Goal: Information Seeking & Learning: Find specific fact

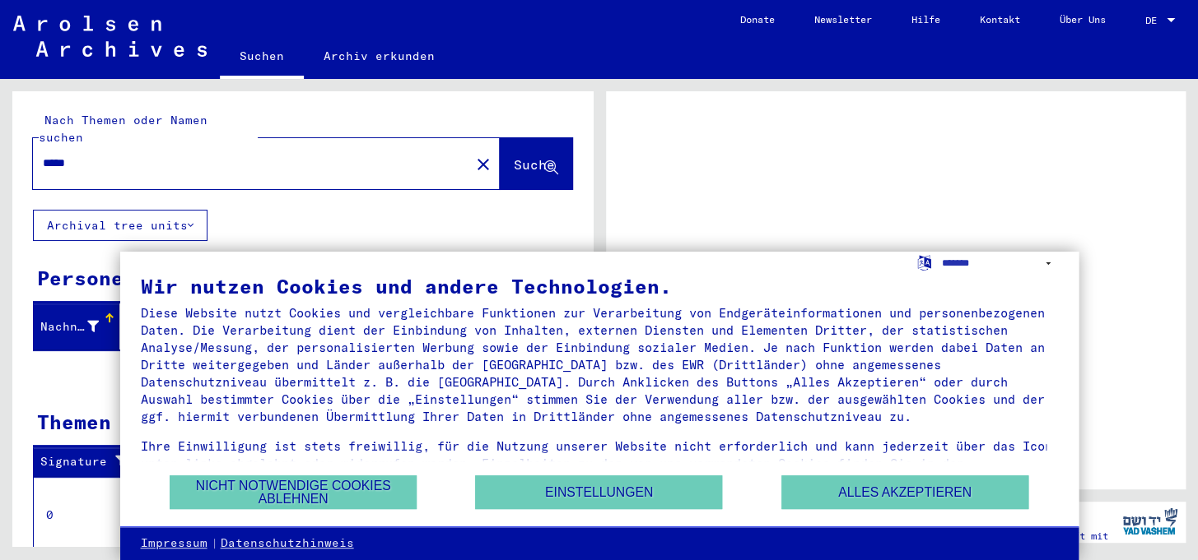
click at [699, 214] on div at bounding box center [896, 290] width 580 height 398
click at [338, 496] on button "Nicht notwendige Cookies ablehnen" at bounding box center [293, 493] width 247 height 34
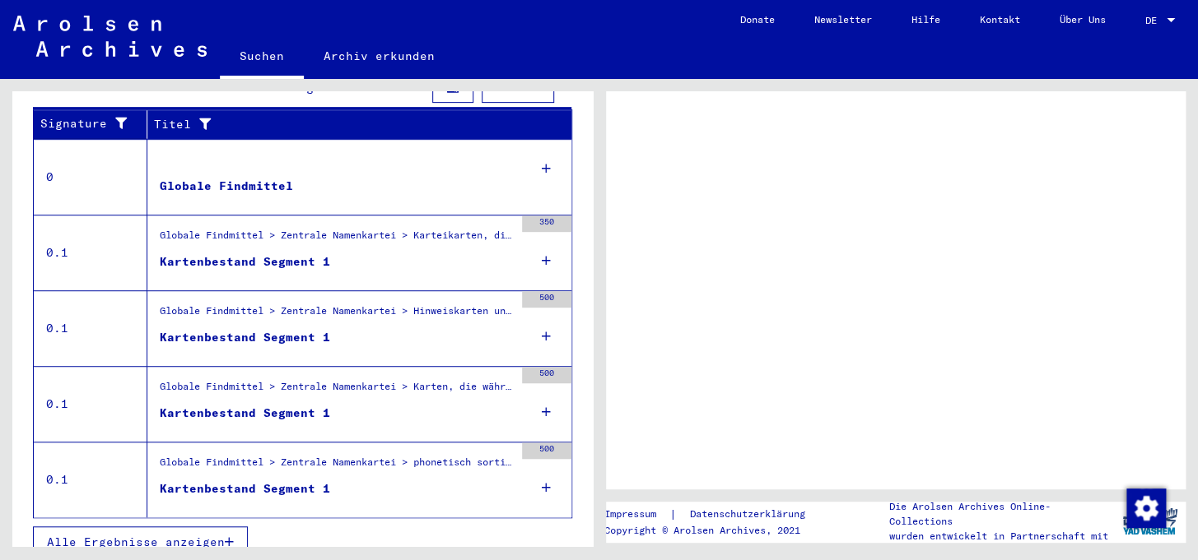
scroll to position [347, 0]
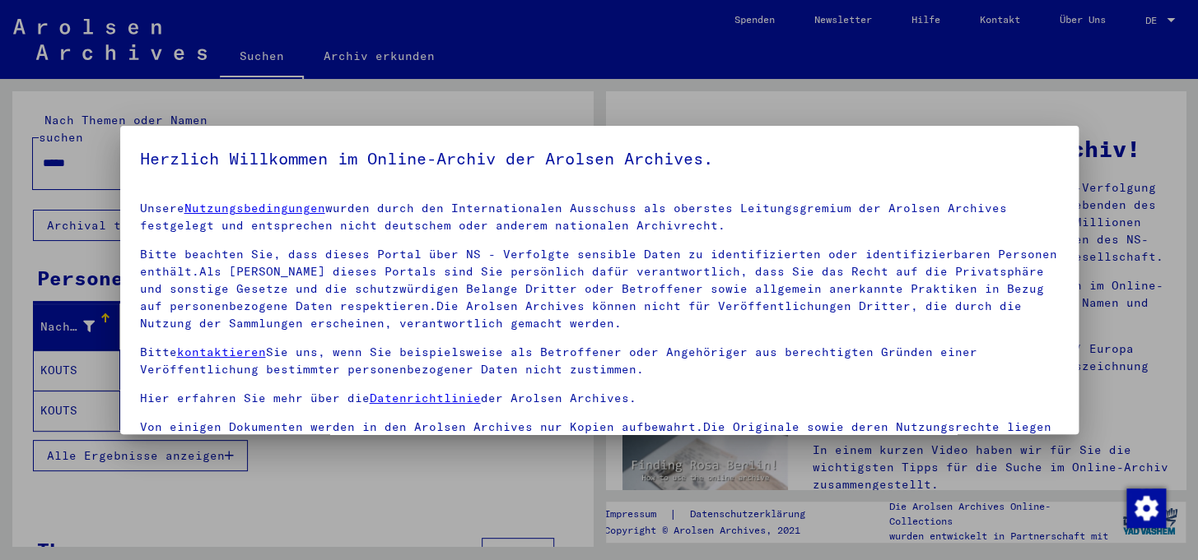
drag, startPoint x: 734, startPoint y: 377, endPoint x: 592, endPoint y: 77, distance: 331.7
click at [592, 77] on div at bounding box center [599, 280] width 1198 height 560
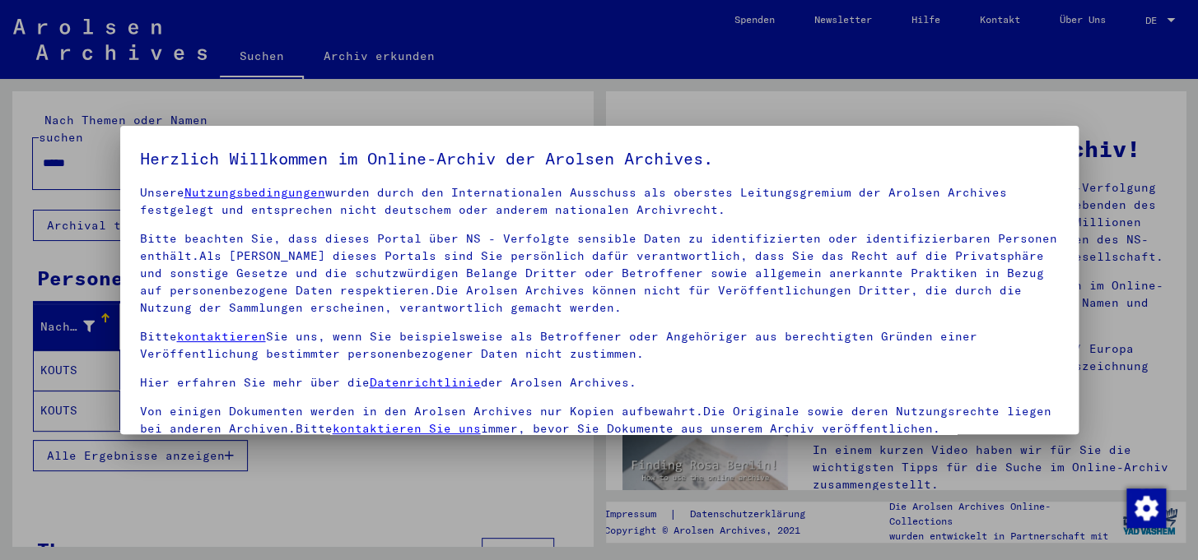
scroll to position [30, 0]
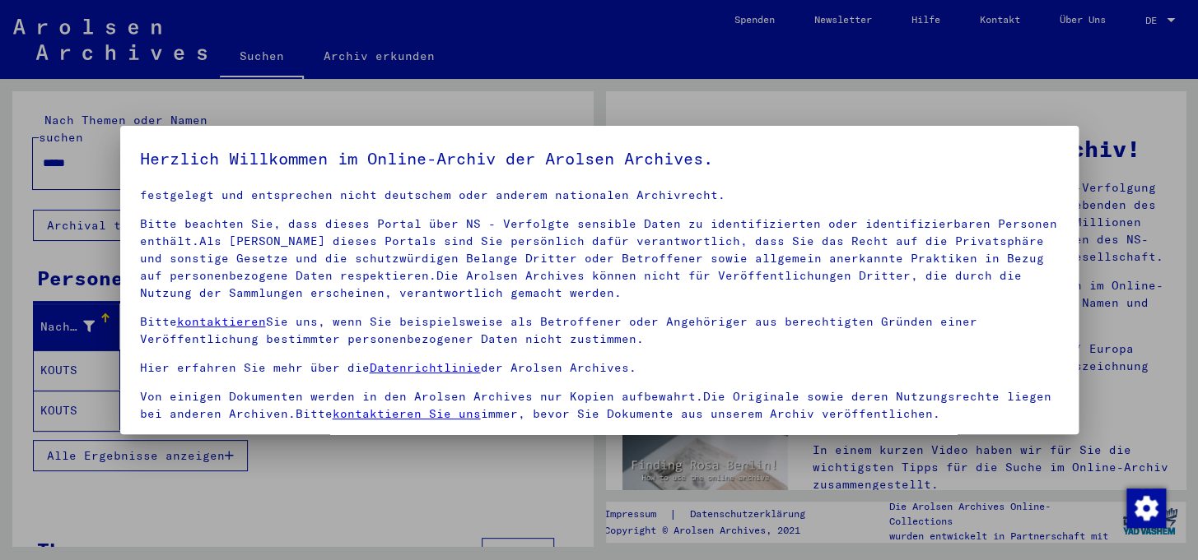
click at [1119, 267] on div at bounding box center [599, 280] width 1198 height 560
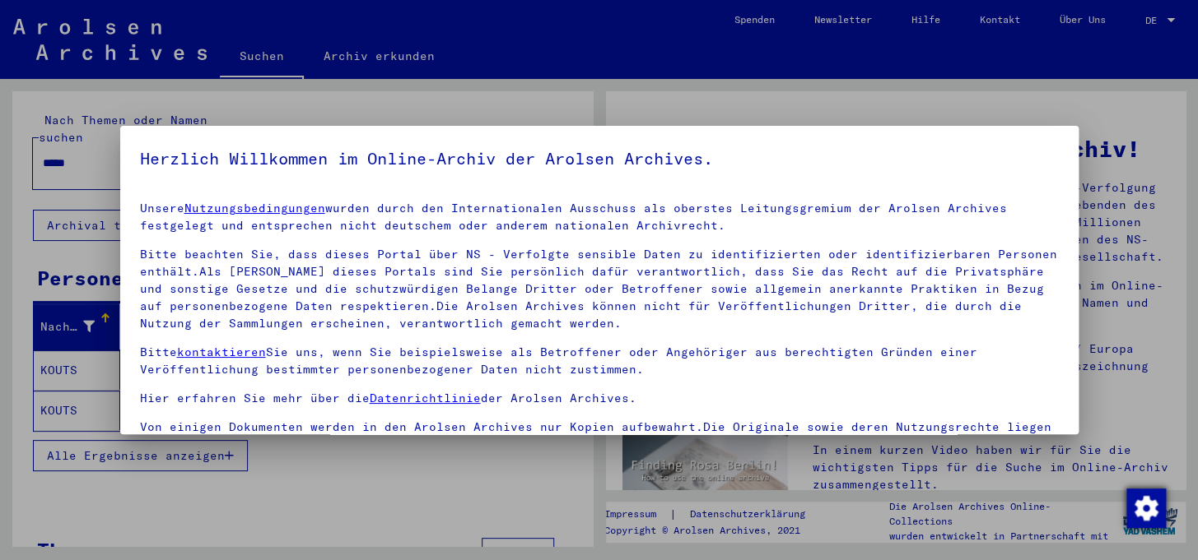
click at [1141, 505] on img "Zustimmung ändern" at bounding box center [1146, 509] width 40 height 40
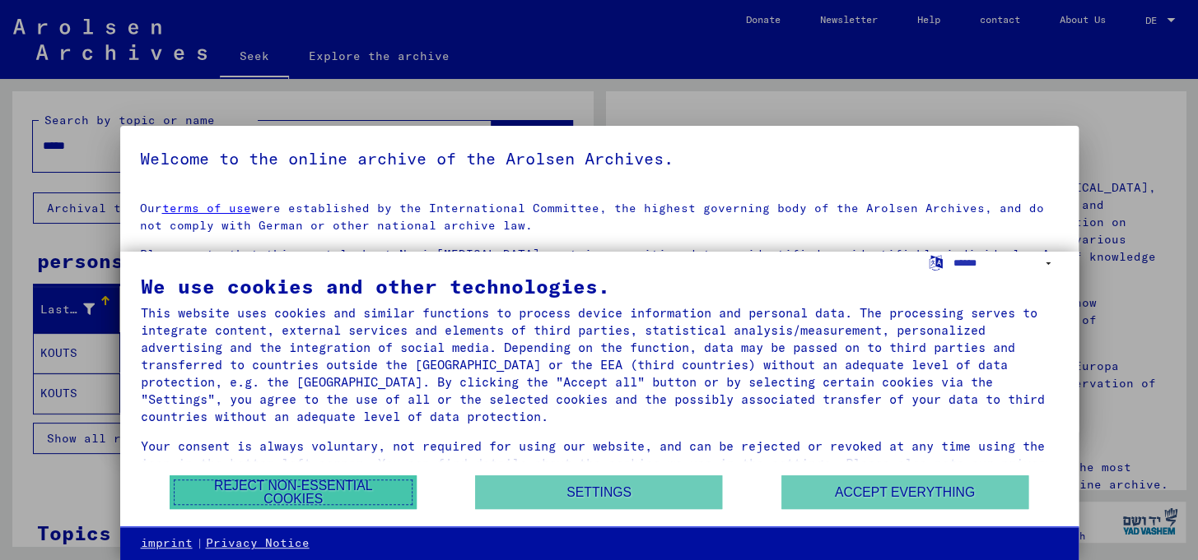
click at [365, 486] on font "Reject non-essential cookies" at bounding box center [293, 492] width 158 height 27
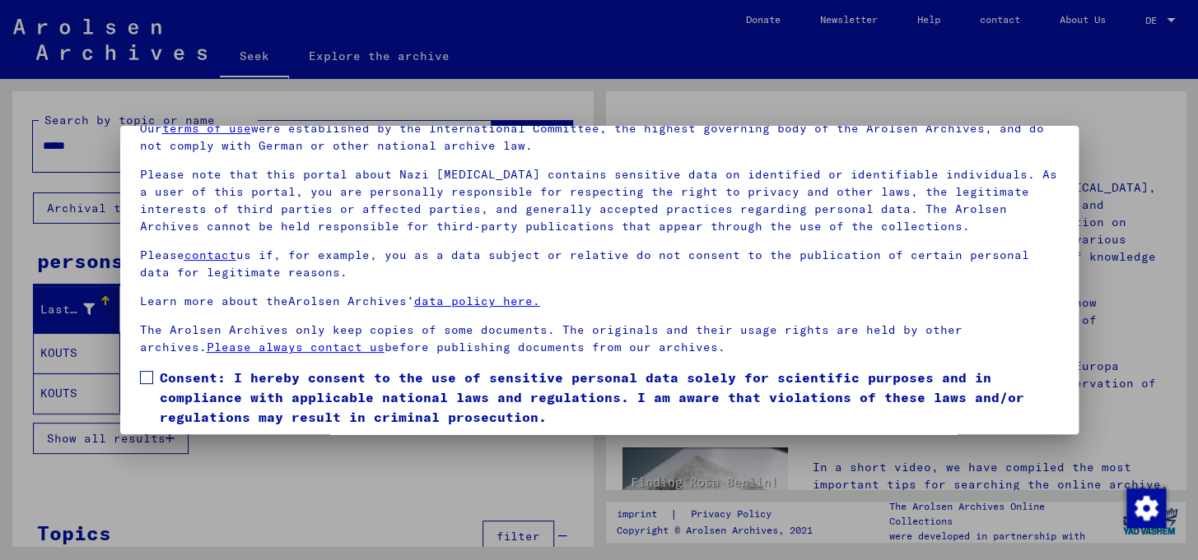
scroll to position [132, 0]
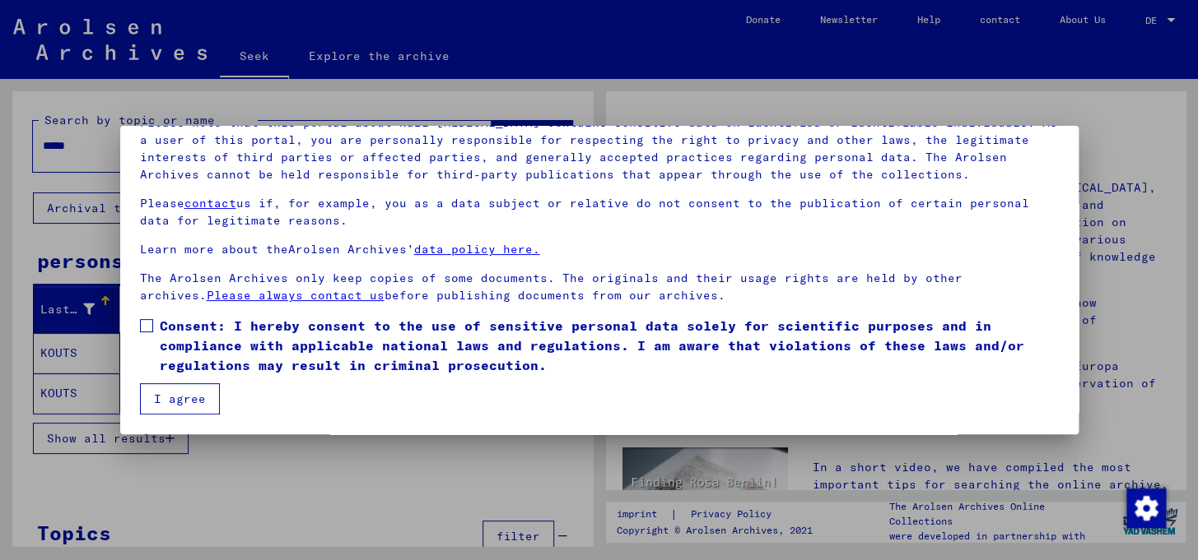
click at [148, 326] on span at bounding box center [146, 325] width 13 height 13
click at [170, 393] on font "I agree" at bounding box center [180, 399] width 52 height 15
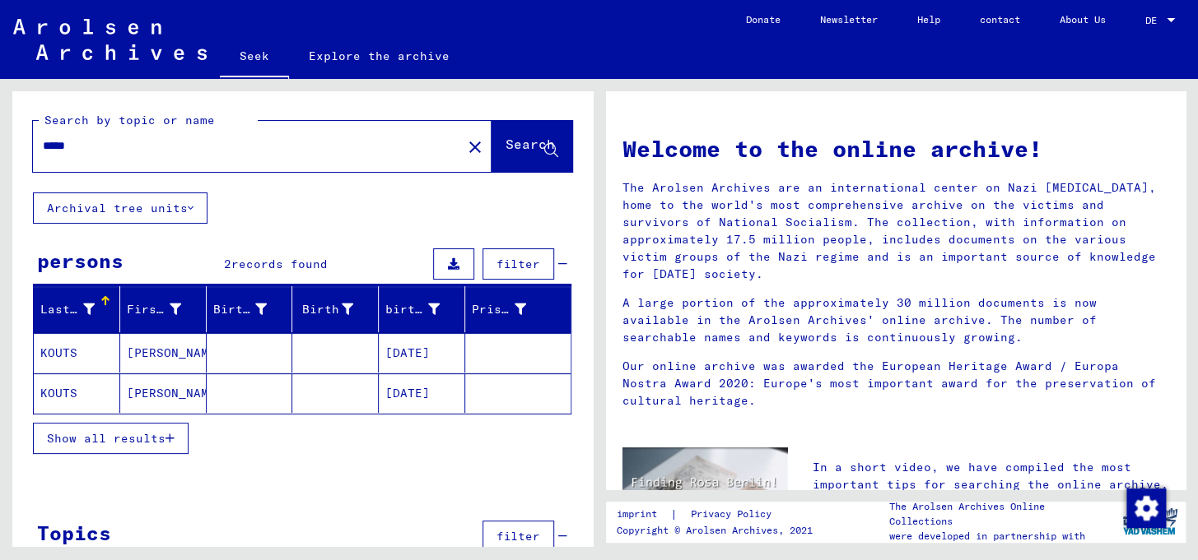
click at [230, 155] on input "*****" at bounding box center [242, 145] width 399 height 17
type input "****"
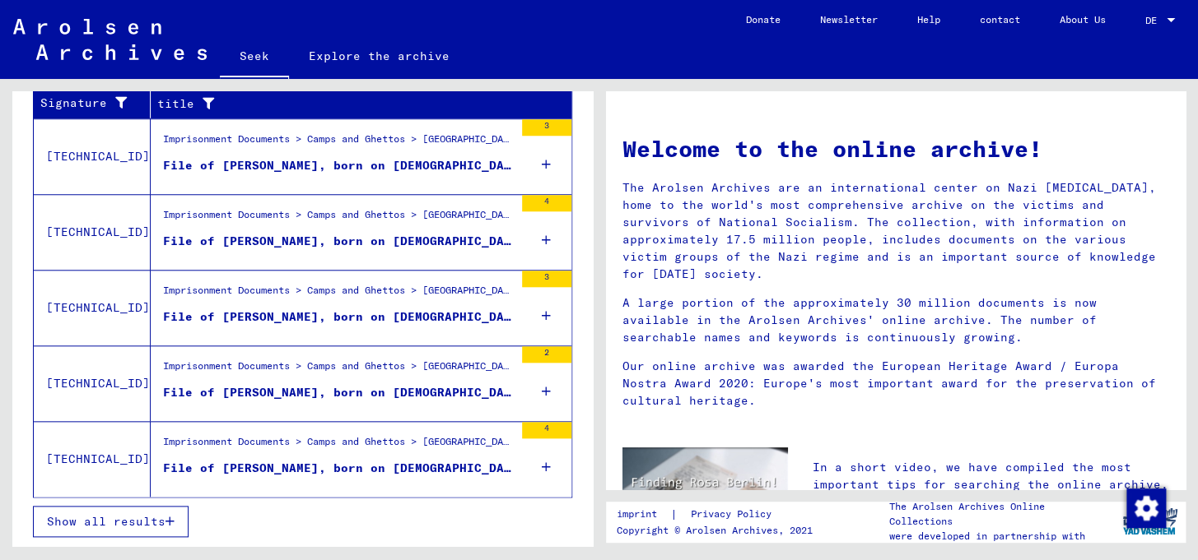
scroll to position [6, 0]
click at [132, 529] on font "Show all results" at bounding box center [106, 521] width 119 height 15
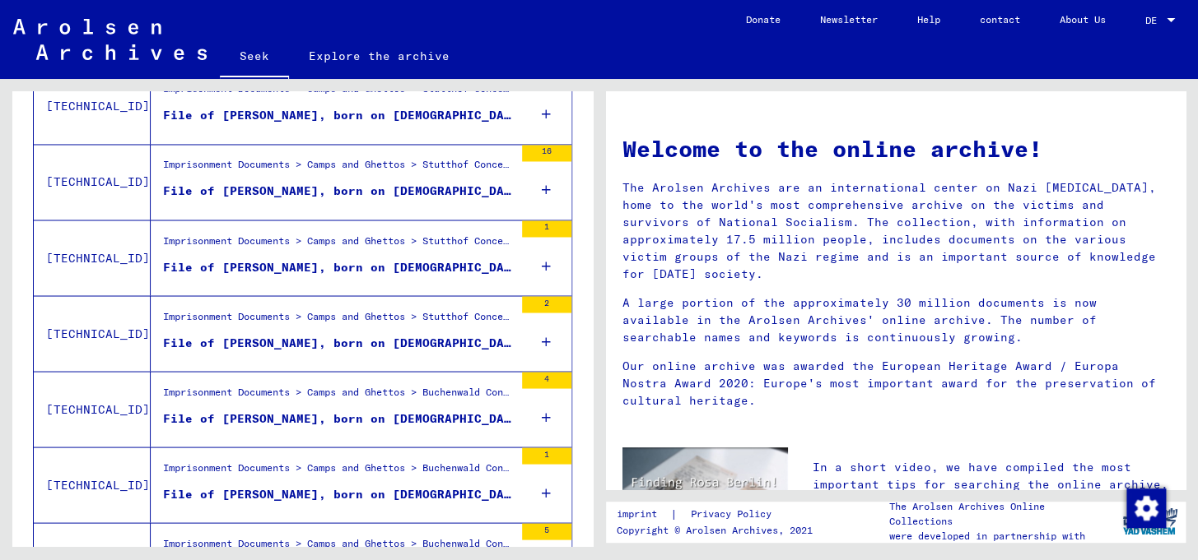
scroll to position [1863, 0]
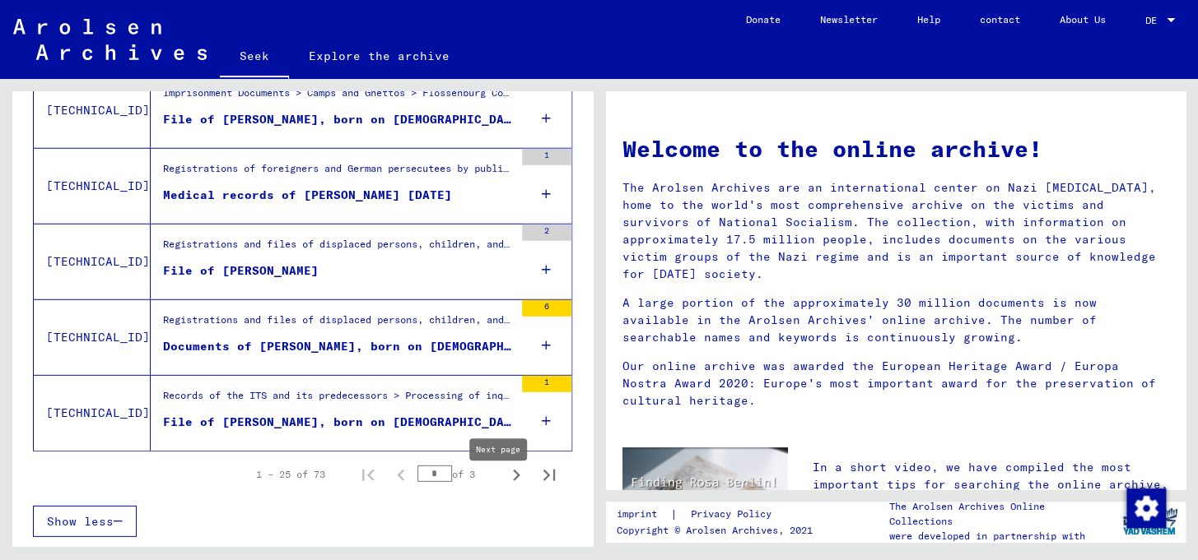
click at [505, 487] on icon "Next page" at bounding box center [516, 475] width 23 height 23
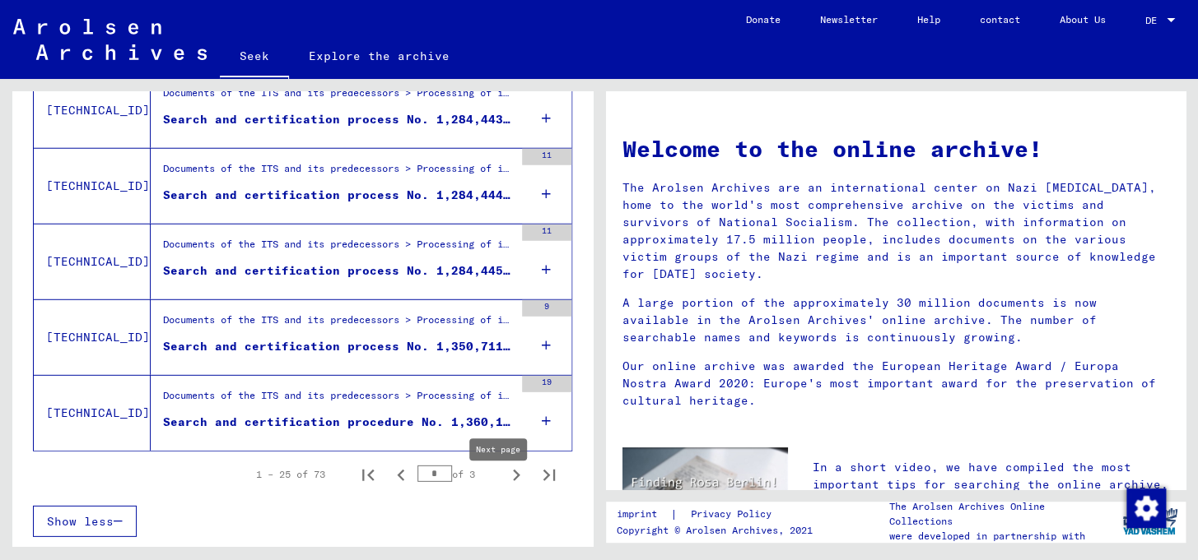
click at [505, 487] on icon "Next page" at bounding box center [516, 475] width 23 height 23
type input "*"
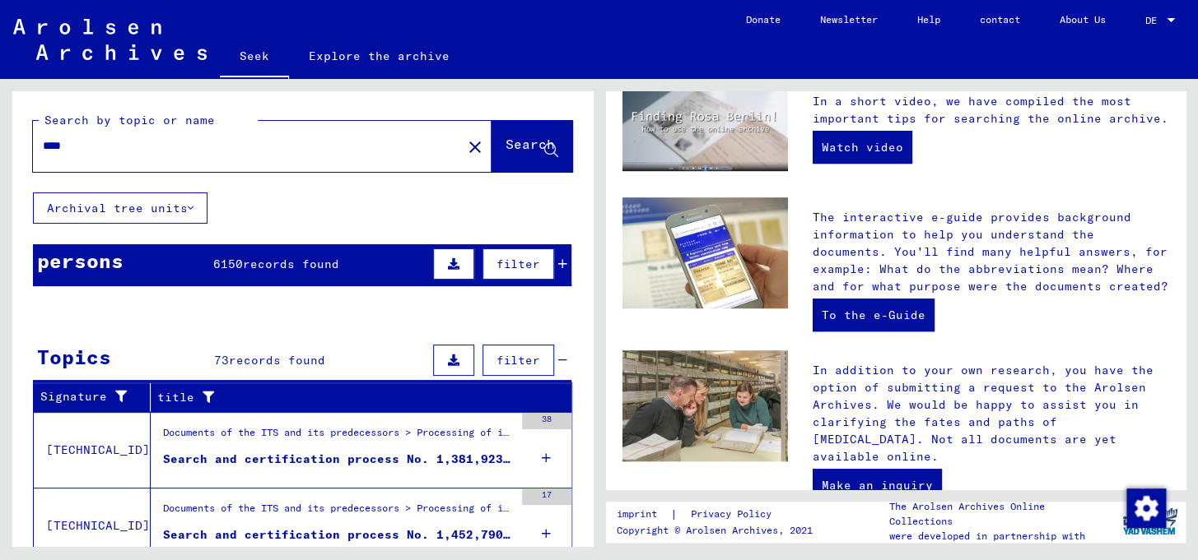
scroll to position [499, 0]
